Goal: Task Accomplishment & Management: Manage account settings

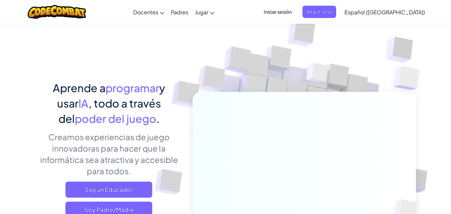
click at [296, 13] on span "Iniciar sesión" at bounding box center [278, 12] width 36 height 12
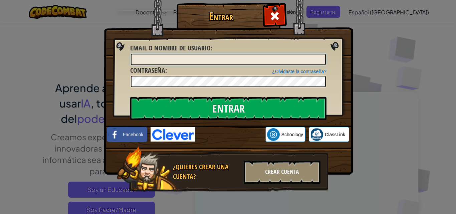
drag, startPoint x: 182, startPoint y: 57, endPoint x: 182, endPoint y: 63, distance: 6.3
click at [182, 58] on input "Email o Nombre de usuario :" at bounding box center [228, 59] width 195 height 11
type input "aguirrezA"
click at [192, 89] on img at bounding box center [228, 77] width 249 height 194
click at [193, 87] on div at bounding box center [228, 81] width 196 height 13
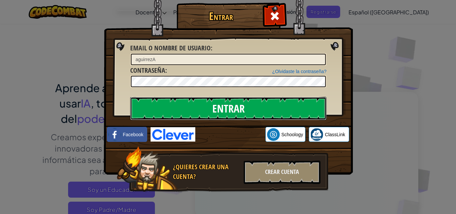
click at [170, 99] on input "Entrar" at bounding box center [228, 108] width 196 height 23
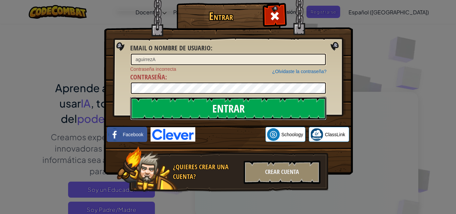
click at [208, 100] on input "Entrar" at bounding box center [228, 108] width 196 height 23
